Goal: Task Accomplishment & Management: Complete application form

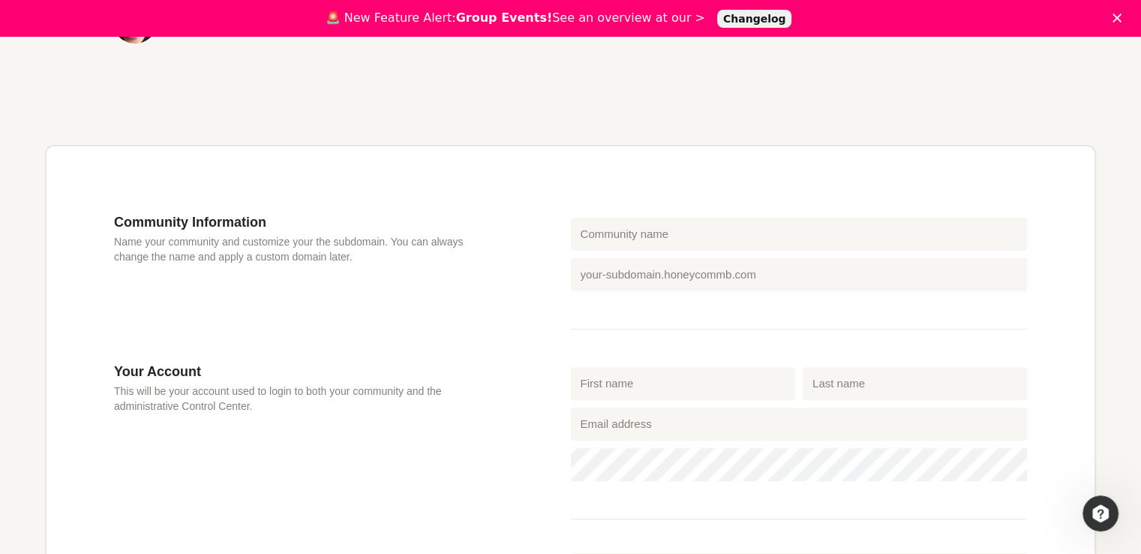
scroll to position [178, 0]
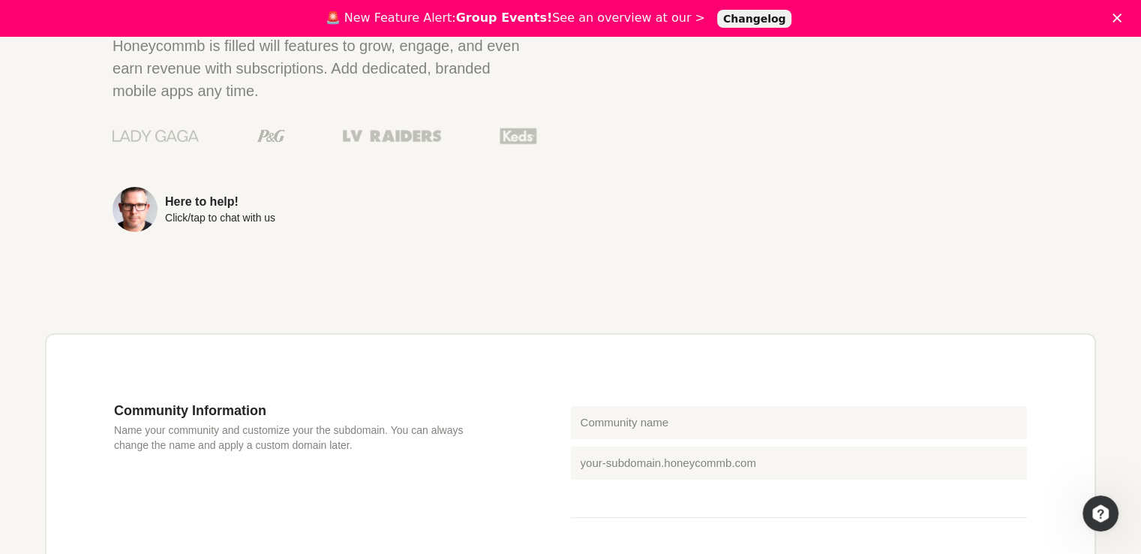
click at [224, 200] on div "Here to help!" at bounding box center [220, 202] width 110 height 12
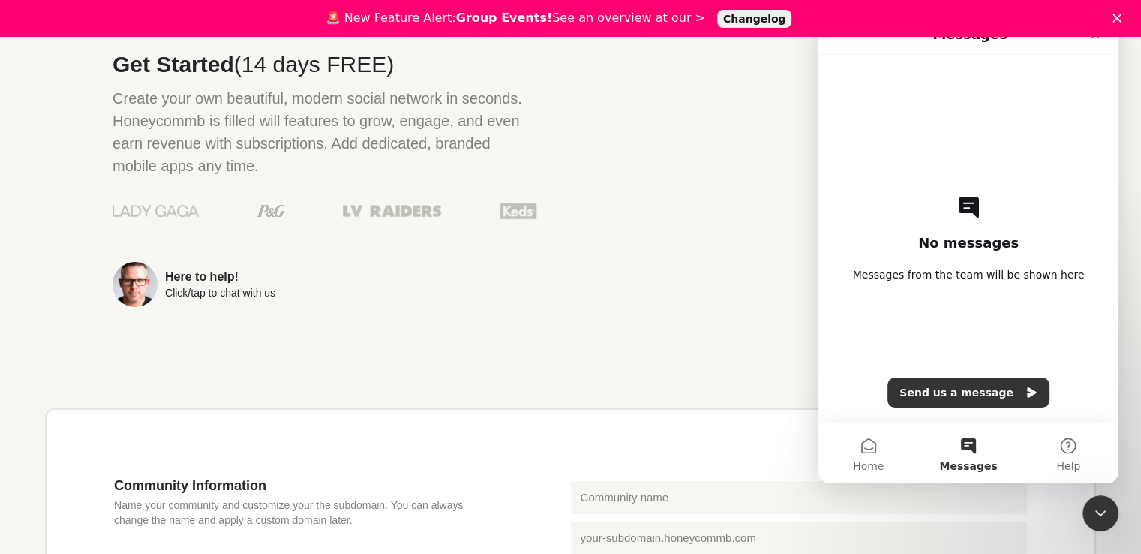
scroll to position [0, 0]
click at [982, 392] on button "Send us a message" at bounding box center [969, 392] width 162 height 30
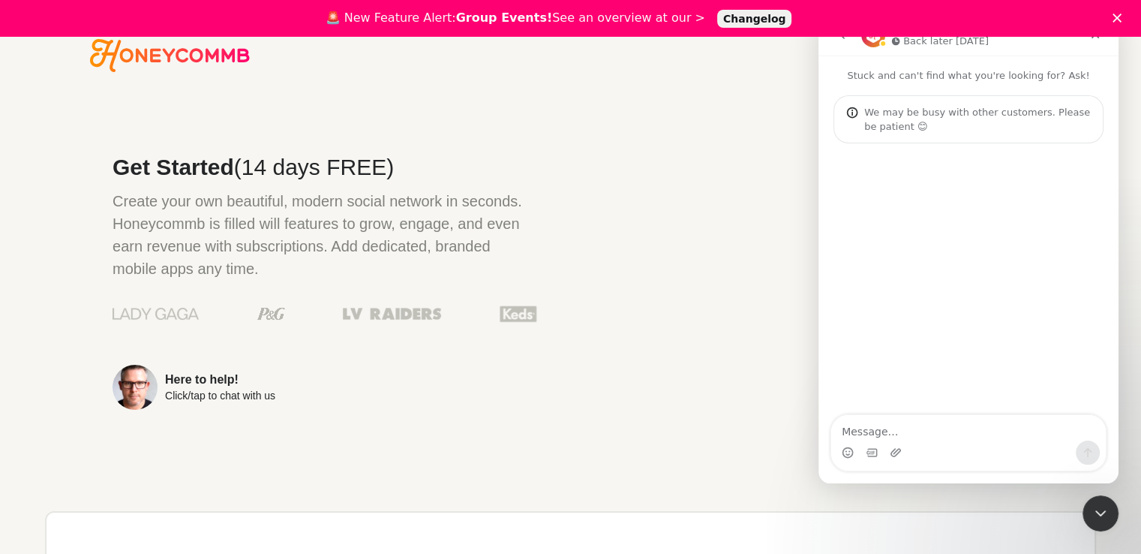
click at [134, 391] on img at bounding box center [135, 387] width 45 height 45
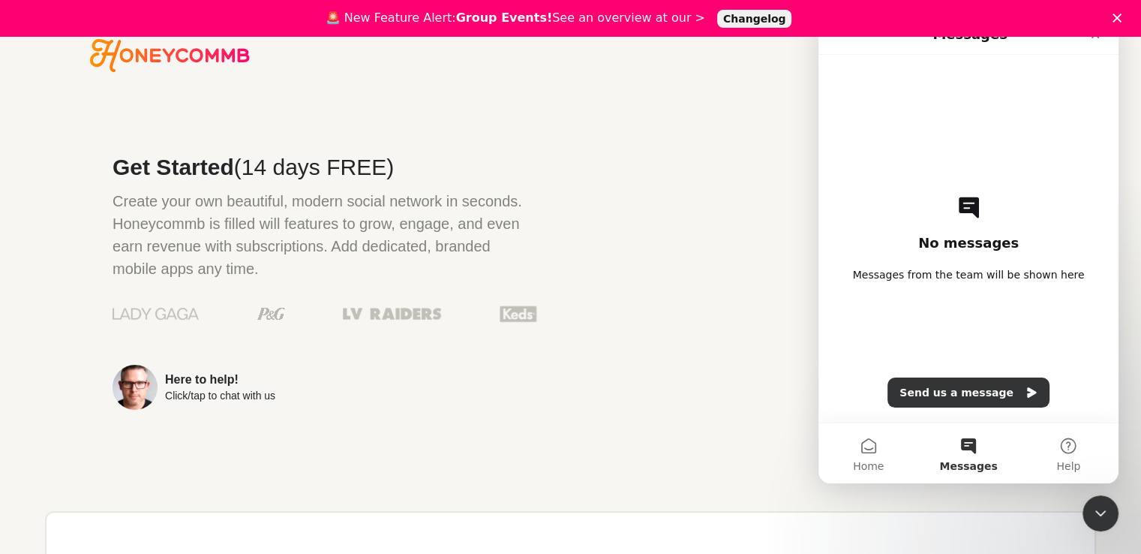
drag, startPoint x: 1128, startPoint y: 14, endPoint x: 479, endPoint y: 424, distance: 767.3
click at [479, 424] on div "Get Started (14 days FREE) Create your own beautiful, modern social network in …" at bounding box center [291, 288] width 492 height 355
click at [1122, 14] on icon "Close" at bounding box center [1117, 18] width 9 height 9
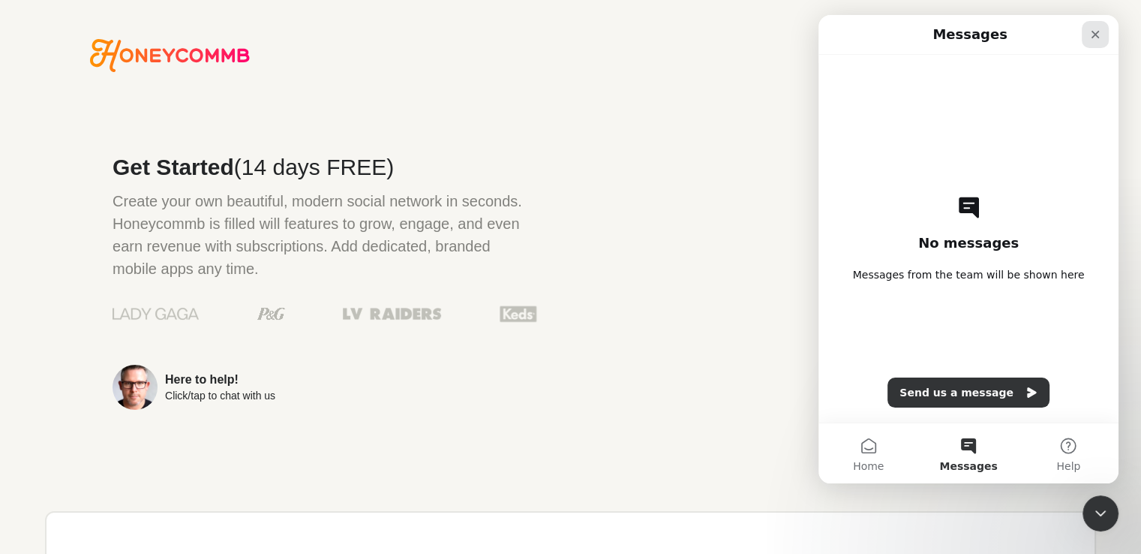
click at [1091, 35] on icon "Close" at bounding box center [1096, 35] width 12 height 12
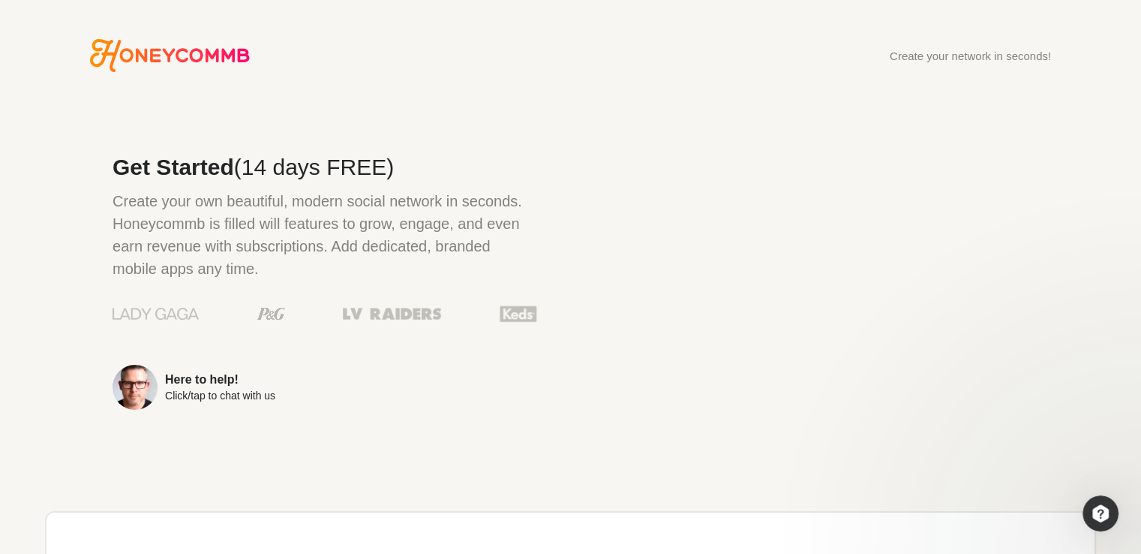
scroll to position [17, 0]
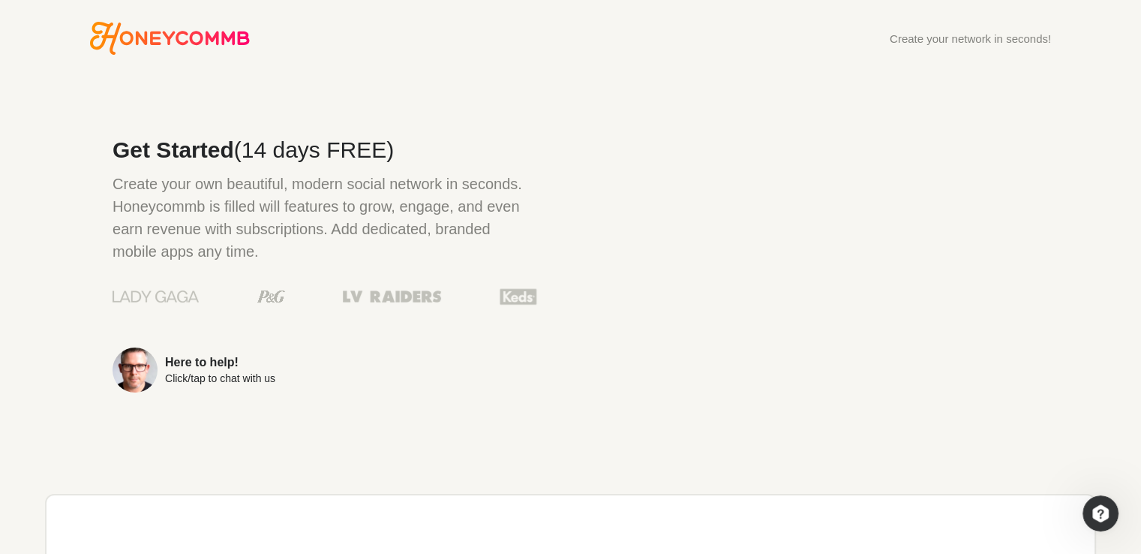
drag, startPoint x: 1141, startPoint y: 211, endPoint x: 1105, endPoint y: 287, distance: 83.9
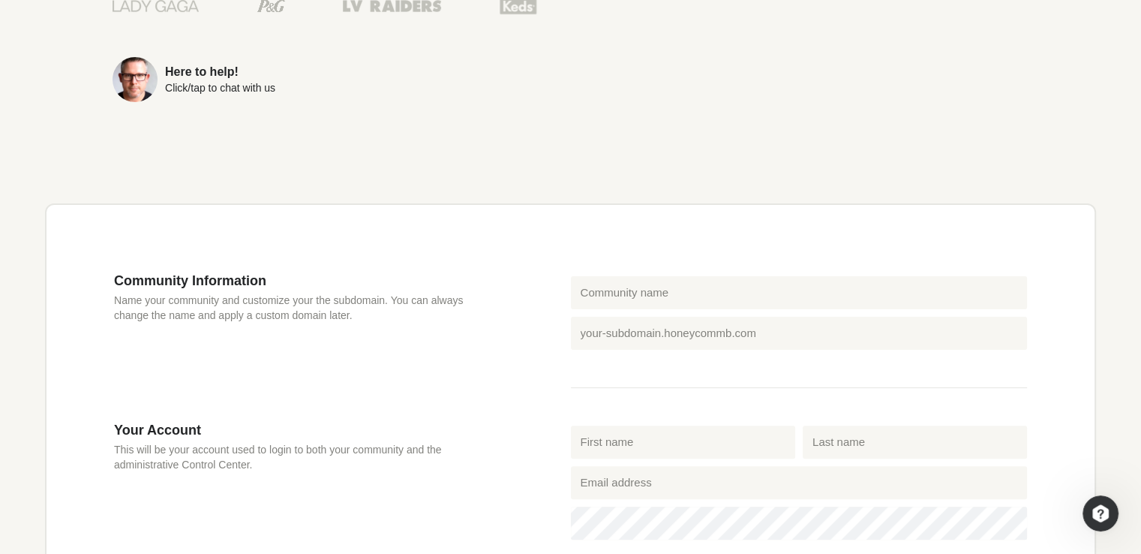
scroll to position [403, 0]
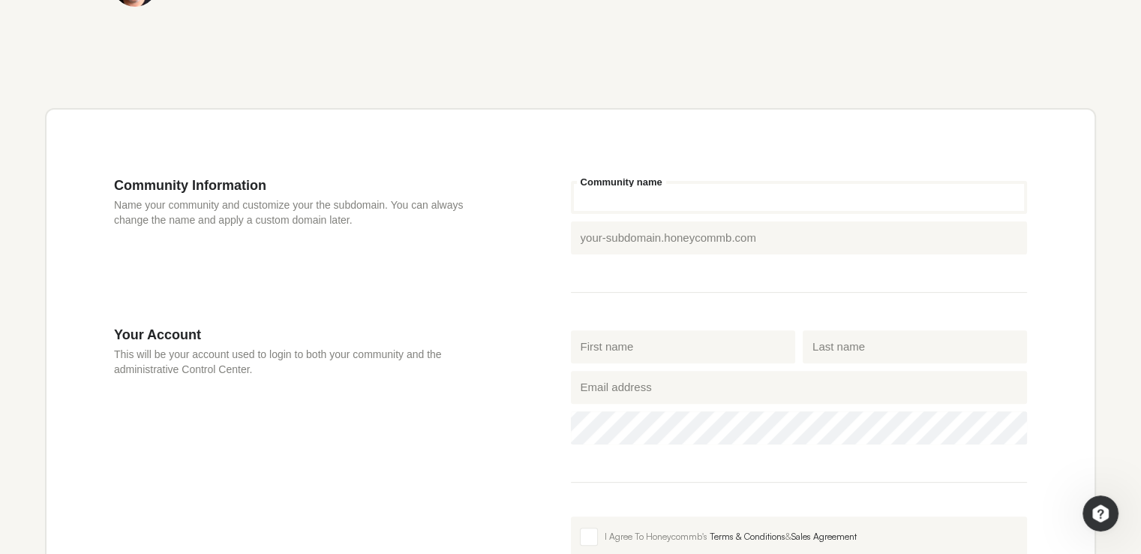
click at [680, 197] on input "Community name" at bounding box center [799, 197] width 457 height 33
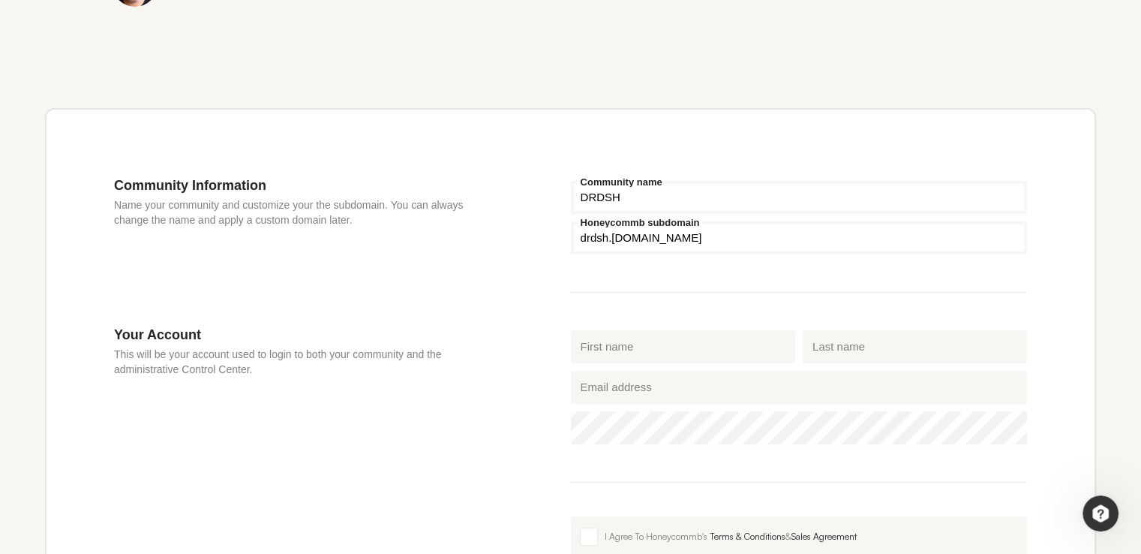
type input "DRDSH"
click at [675, 346] on input "First name" at bounding box center [683, 346] width 224 height 33
type input "Rea"
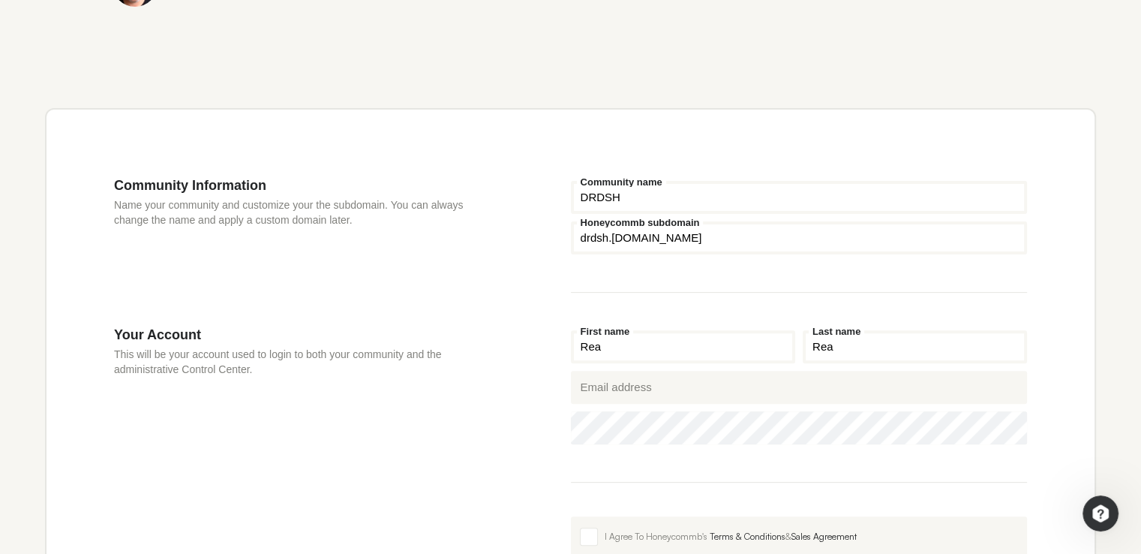
type input "Rea"
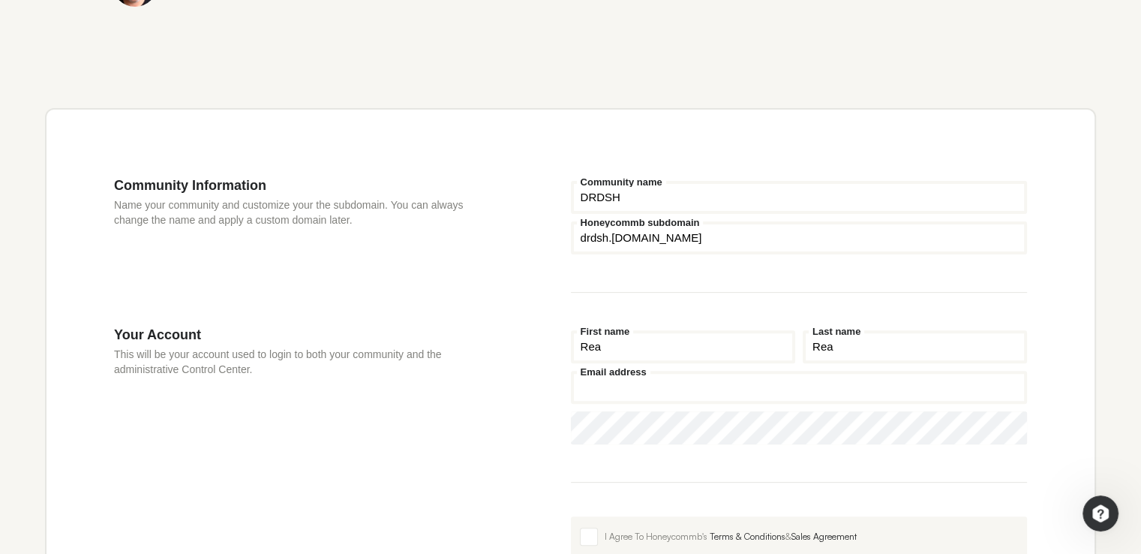
click at [644, 386] on input "Email address" at bounding box center [799, 387] width 457 height 33
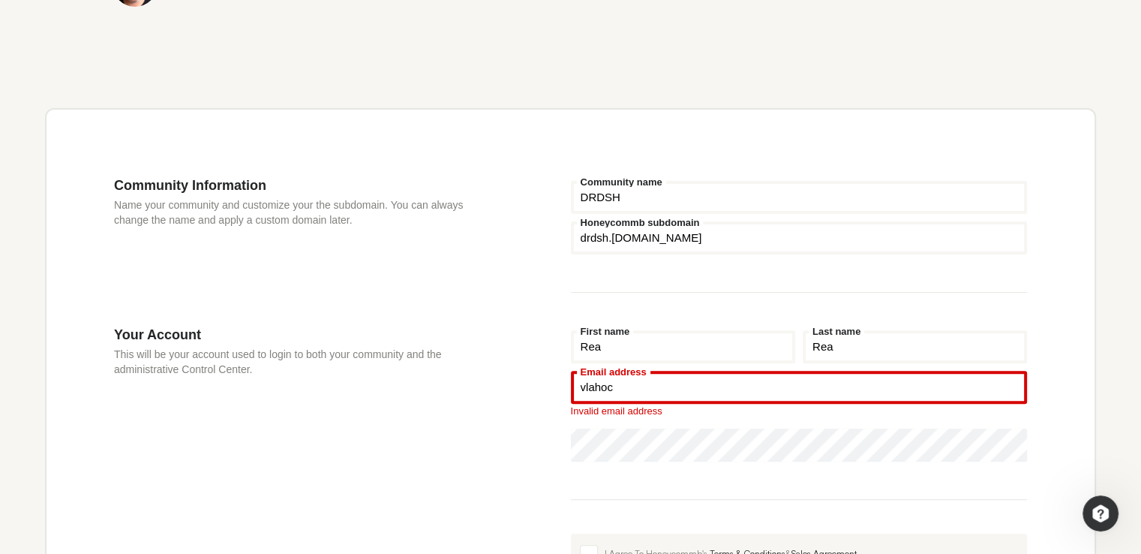
click at [666, 383] on input "vlahoc" at bounding box center [799, 387] width 457 height 33
paste input "[EMAIL_ADDRESS][DOMAIN_NAME]"
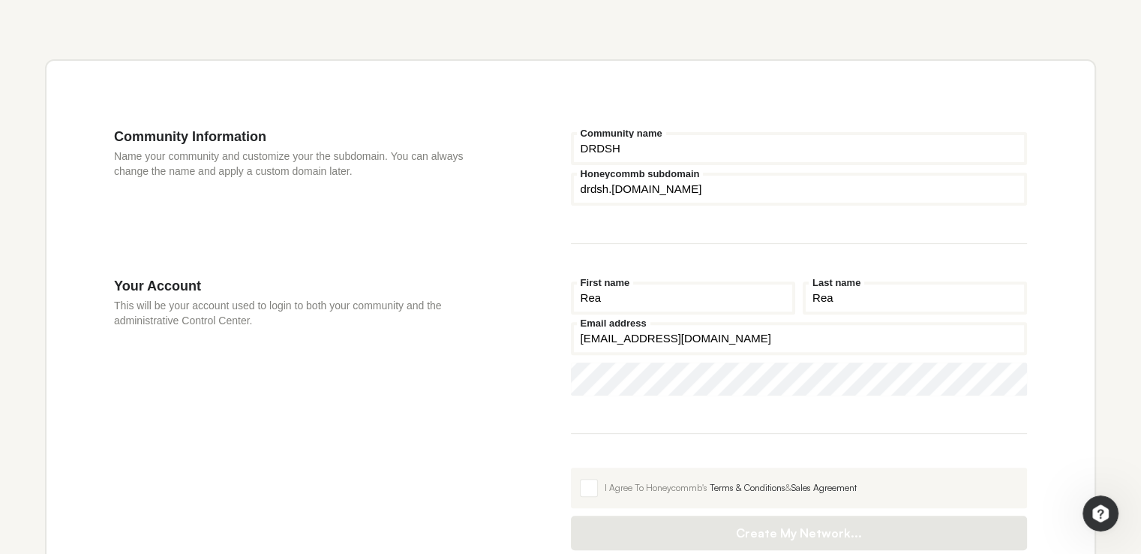
scroll to position [478, 0]
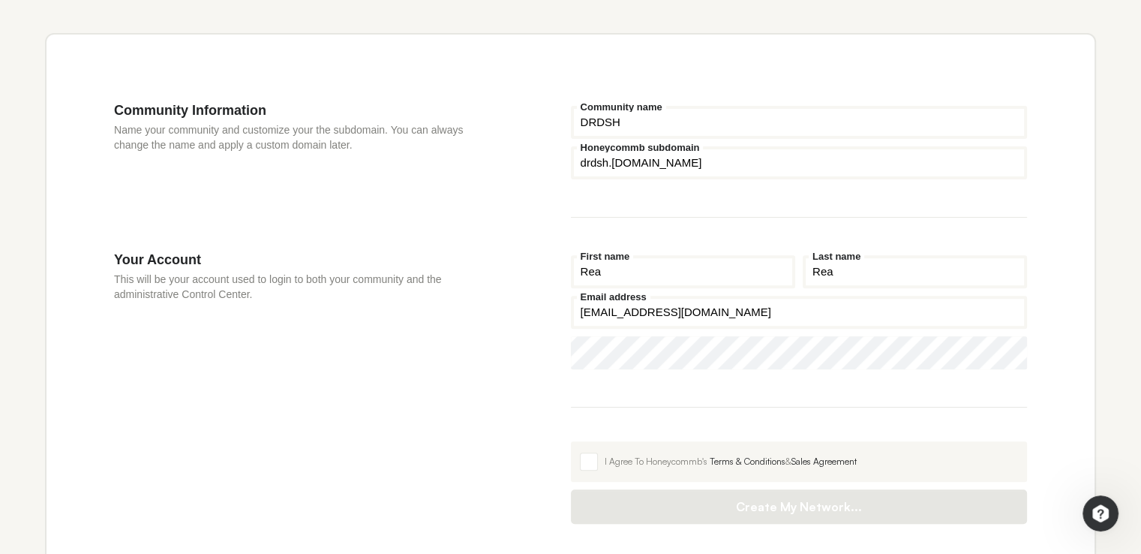
type input "[EMAIL_ADDRESS][DOMAIN_NAME]"
click at [599, 458] on label "I Agree To Honeycommb's Terms & Conditions & Sales Agreement" at bounding box center [799, 461] width 457 height 41
click at [571, 441] on input "I Agree To Honeycommb's Terms & Conditions & Sales Agreement" at bounding box center [571, 441] width 0 height 0
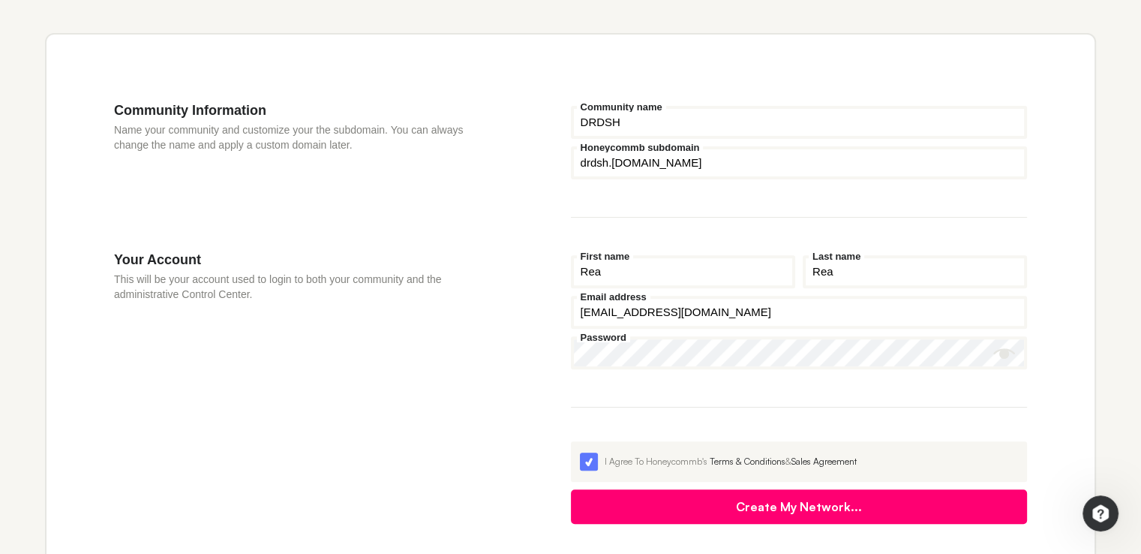
click at [571, 489] on button "Create My Network..." at bounding box center [799, 506] width 457 height 35
